Goal: Find contact information: Find contact information

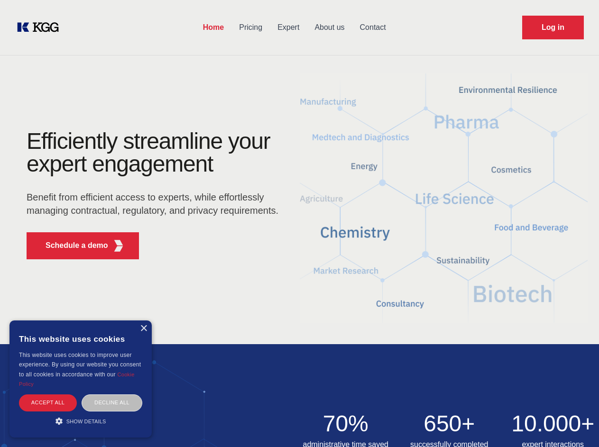
click at [299, 223] on div "Efficiently streamline your expert engagement Benefit from efficient access to …" at bounding box center [155, 198] width 288 height 137
click at [71, 246] on p "Schedule a demo" at bounding box center [77, 245] width 63 height 11
click at [143, 329] on div "×" at bounding box center [143, 328] width 7 height 7
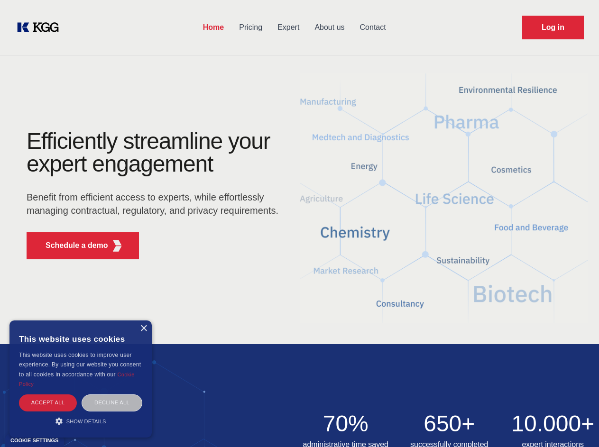
click at [48, 403] on div "Accept all" at bounding box center [48, 402] width 58 height 17
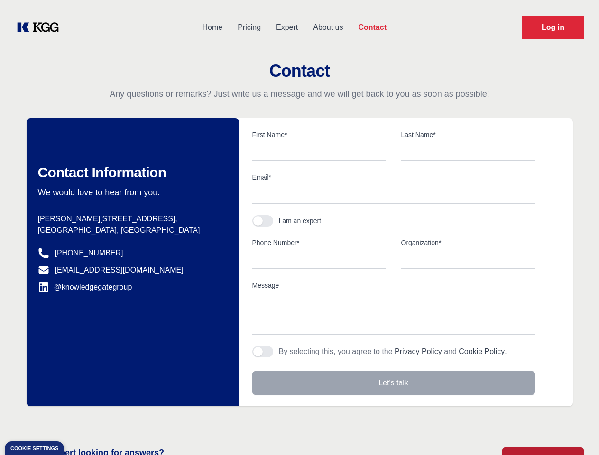
click at [112, 403] on div "Contact Information We would love to hear from you. Postal address [PERSON_NAME…" at bounding box center [133, 263] width 212 height 288
click at [81, 421] on main "Contact Any questions or remarks? Just write us a message and we will get back …" at bounding box center [299, 247] width 599 height 494
